Goal: Transaction & Acquisition: Book appointment/travel/reservation

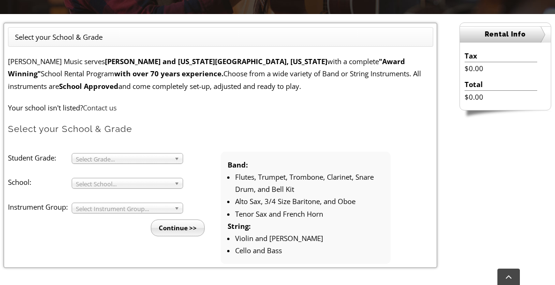
scroll to position [268, 0]
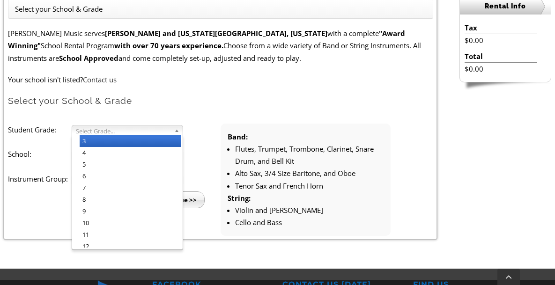
click at [148, 133] on span "Select Grade..." at bounding box center [123, 131] width 95 height 11
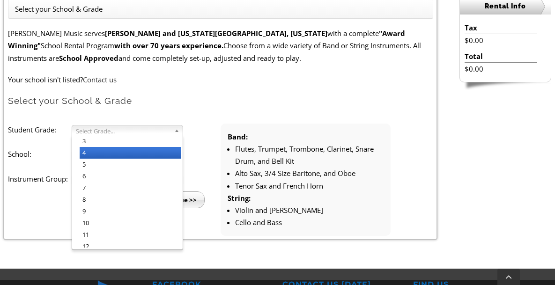
click at [120, 151] on li "4" at bounding box center [130, 153] width 101 height 12
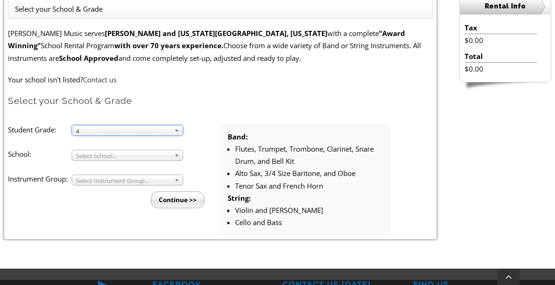
click at [119, 158] on span "Select School..." at bounding box center [123, 155] width 95 height 11
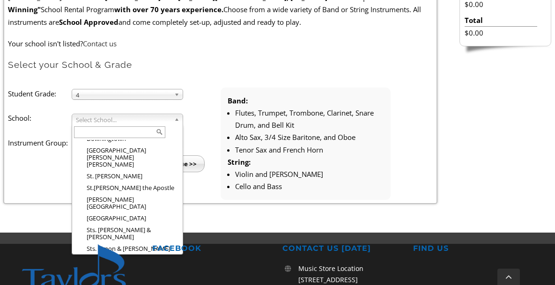
scroll to position [305, 0]
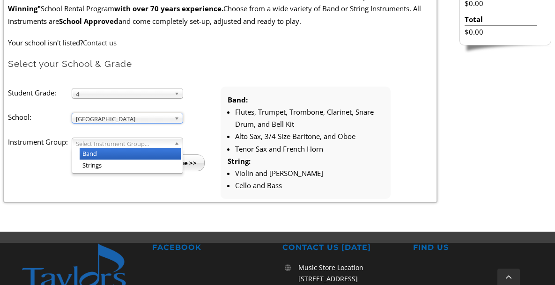
click at [122, 145] on span "Select Instrument Group..." at bounding box center [123, 143] width 95 height 11
click at [118, 152] on li "Band" at bounding box center [130, 154] width 101 height 12
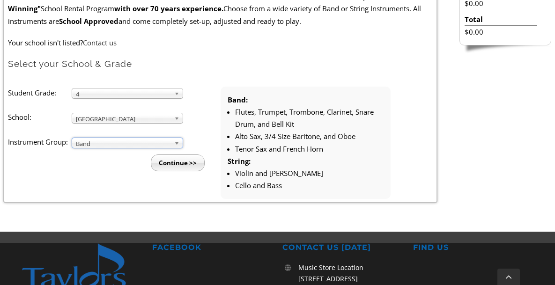
click at [171, 166] on input "Continue >>" at bounding box center [178, 163] width 54 height 17
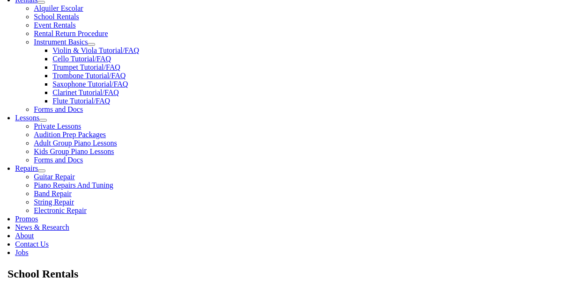
scroll to position [343, 0]
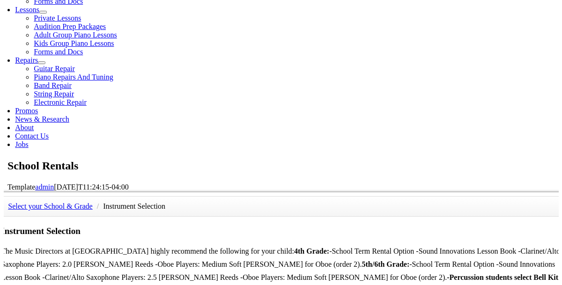
scroll to position [366, 0]
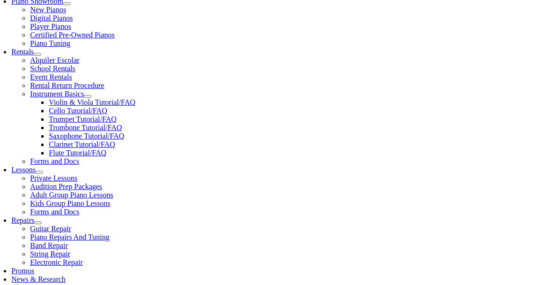
scroll to position [385, 0]
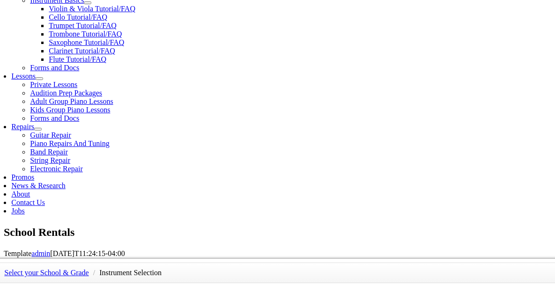
drag, startPoint x: 350, startPoint y: 134, endPoint x: 373, endPoint y: 134, distance: 22.5
drag, startPoint x: 291, startPoint y: 140, endPoint x: 354, endPoint y: 141, distance: 62.3
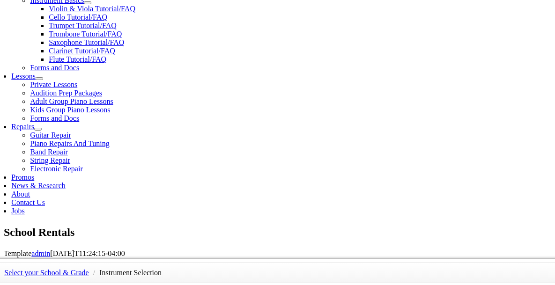
drag, startPoint x: 352, startPoint y: 134, endPoint x: 350, endPoint y: 140, distance: 6.8
drag, startPoint x: 350, startPoint y: 140, endPoint x: 326, endPoint y: 137, distance: 24.0
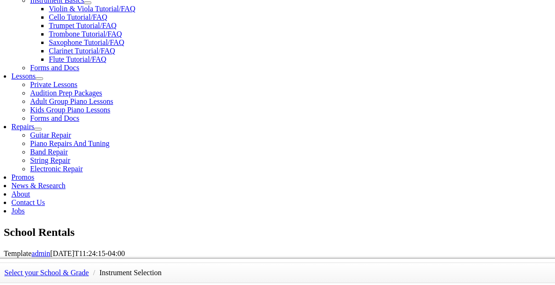
drag, startPoint x: 291, startPoint y: 134, endPoint x: 349, endPoint y: 140, distance: 58.0
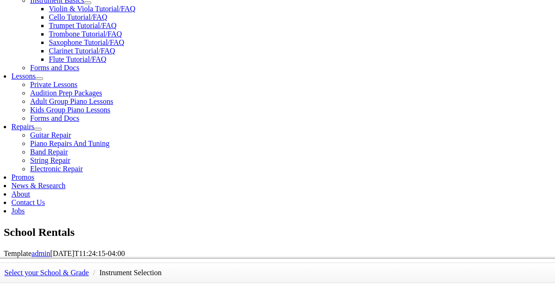
drag, startPoint x: 344, startPoint y: 138, endPoint x: 321, endPoint y: 137, distance: 23.4
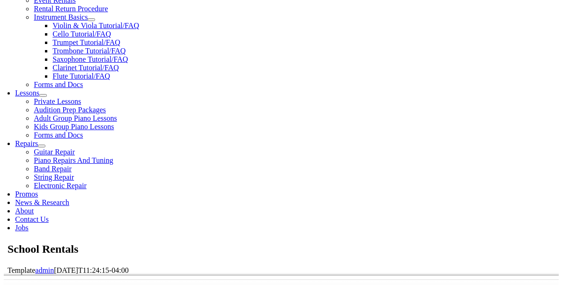
scroll to position [368, 0]
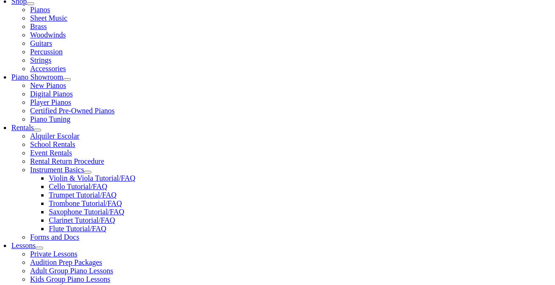
scroll to position [445, 0]
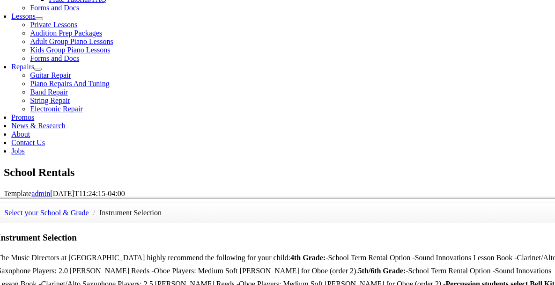
click at [513, 198] on div "Select your School & Grade / Instrument Selection Instrument Selection The Musi…" at bounding box center [278, 198] width 570 height 0
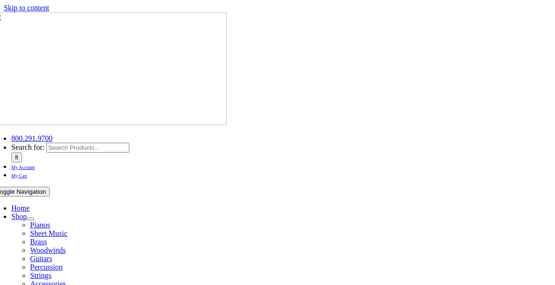
scroll to position [765, 0]
